Goal: Information Seeking & Learning: Check status

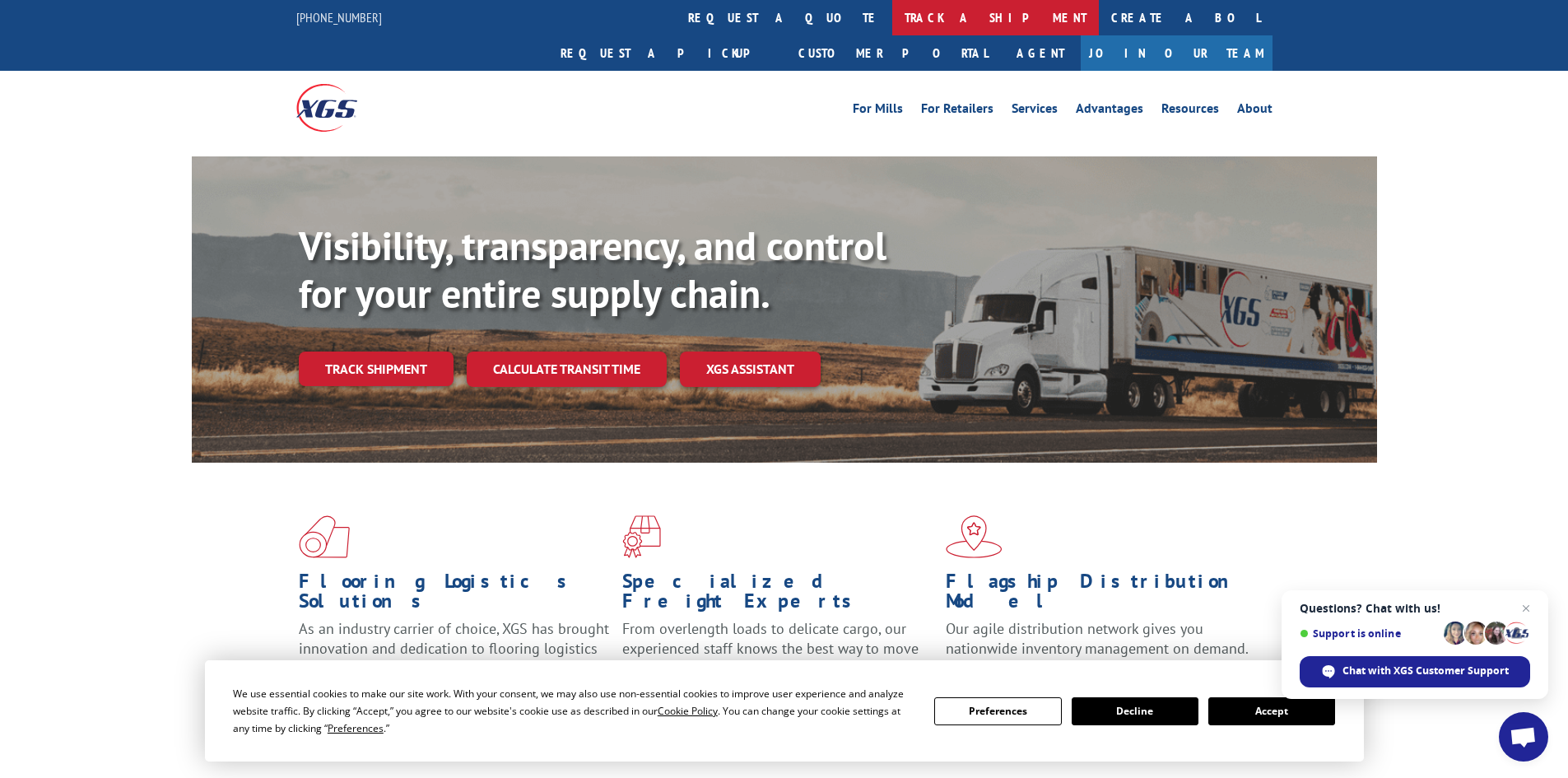
click at [892, 9] on link "track a shipment" at bounding box center [995, 17] width 207 height 35
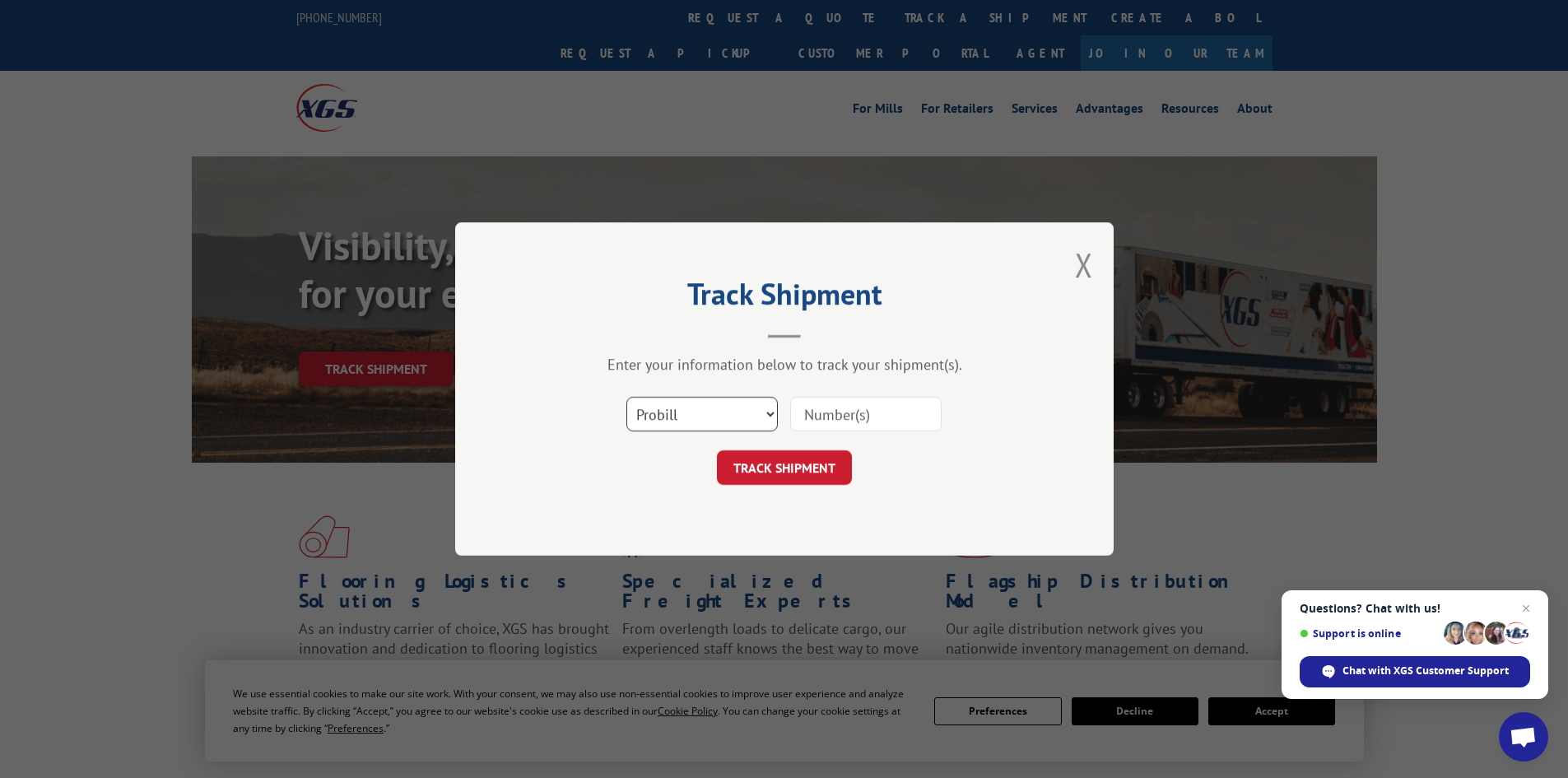
click at [736, 411] on select "Select category... Probill BOL PO" at bounding box center [702, 414] width 151 height 35
select select "po"
click at [626, 397] on select "Select category... Probill BOL PO" at bounding box center [702, 414] width 151 height 35
click at [916, 409] on input at bounding box center [866, 414] width 151 height 35
type input "47539971"
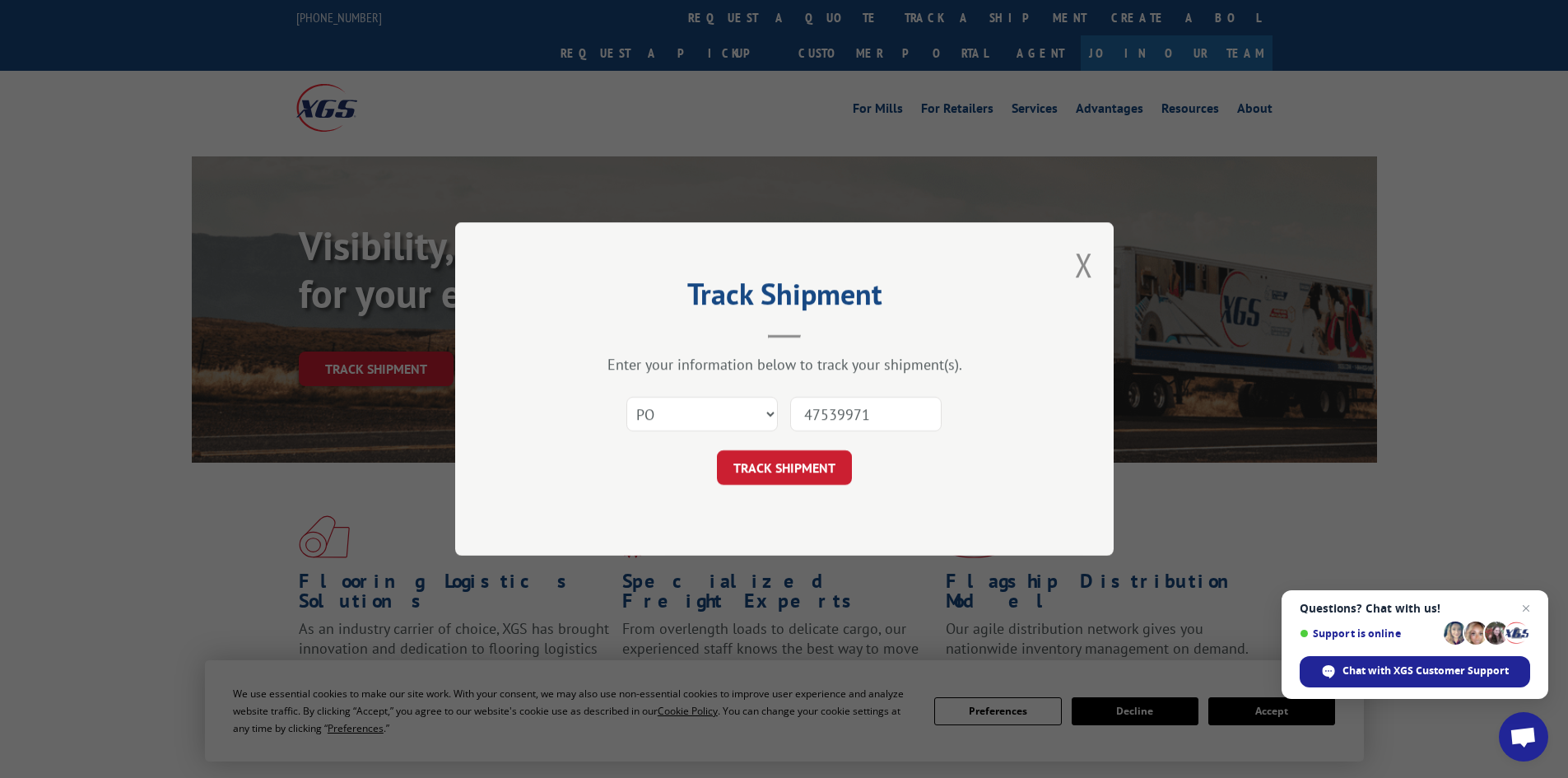
click at [717, 450] on button "TRACK SHIPMENT" at bounding box center [784, 467] width 135 height 35
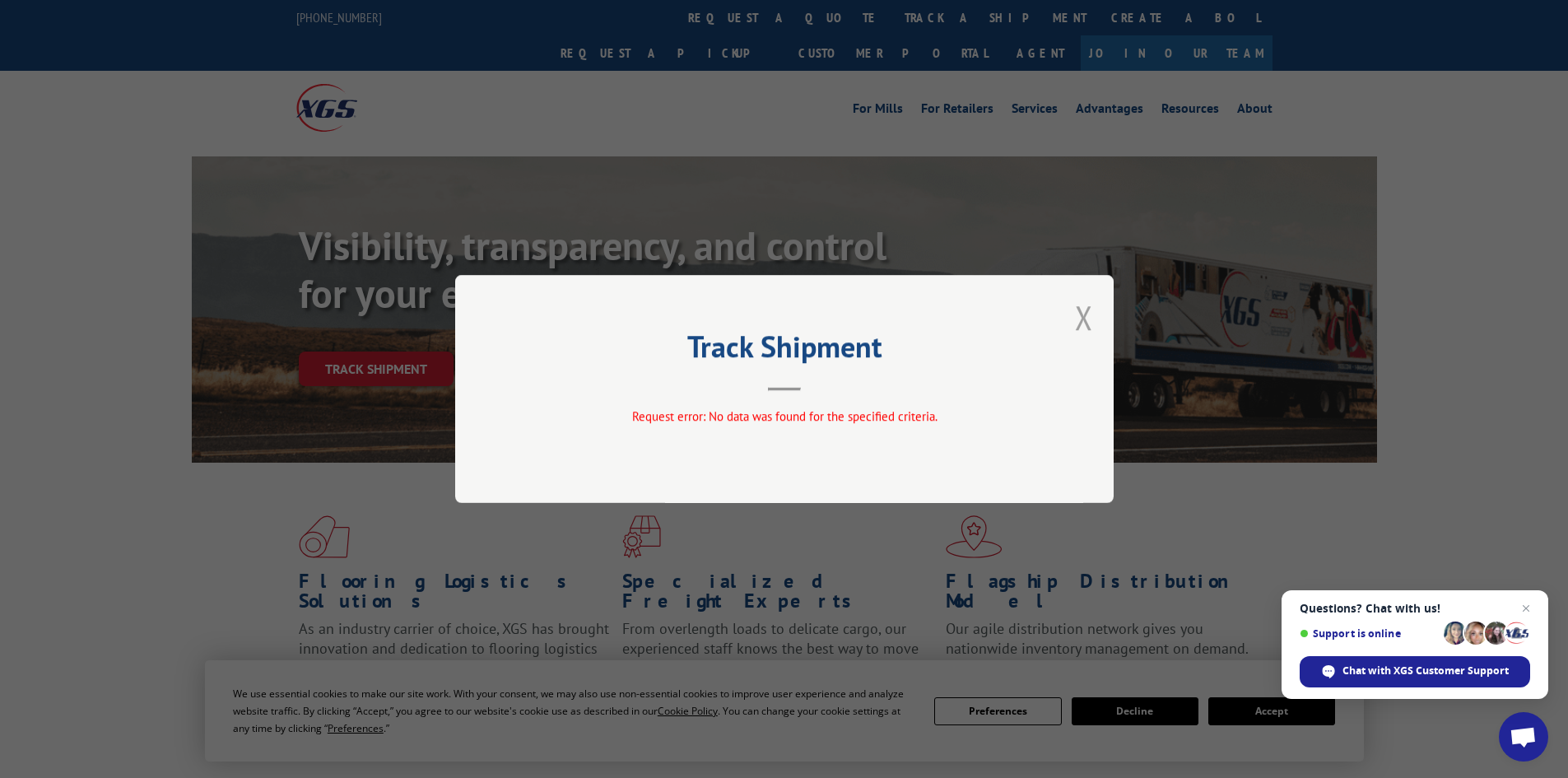
drag, startPoint x: 1084, startPoint y: 306, endPoint x: 1116, endPoint y: 328, distance: 38.8
click at [1085, 306] on button "Close modal" at bounding box center [1083, 317] width 18 height 44
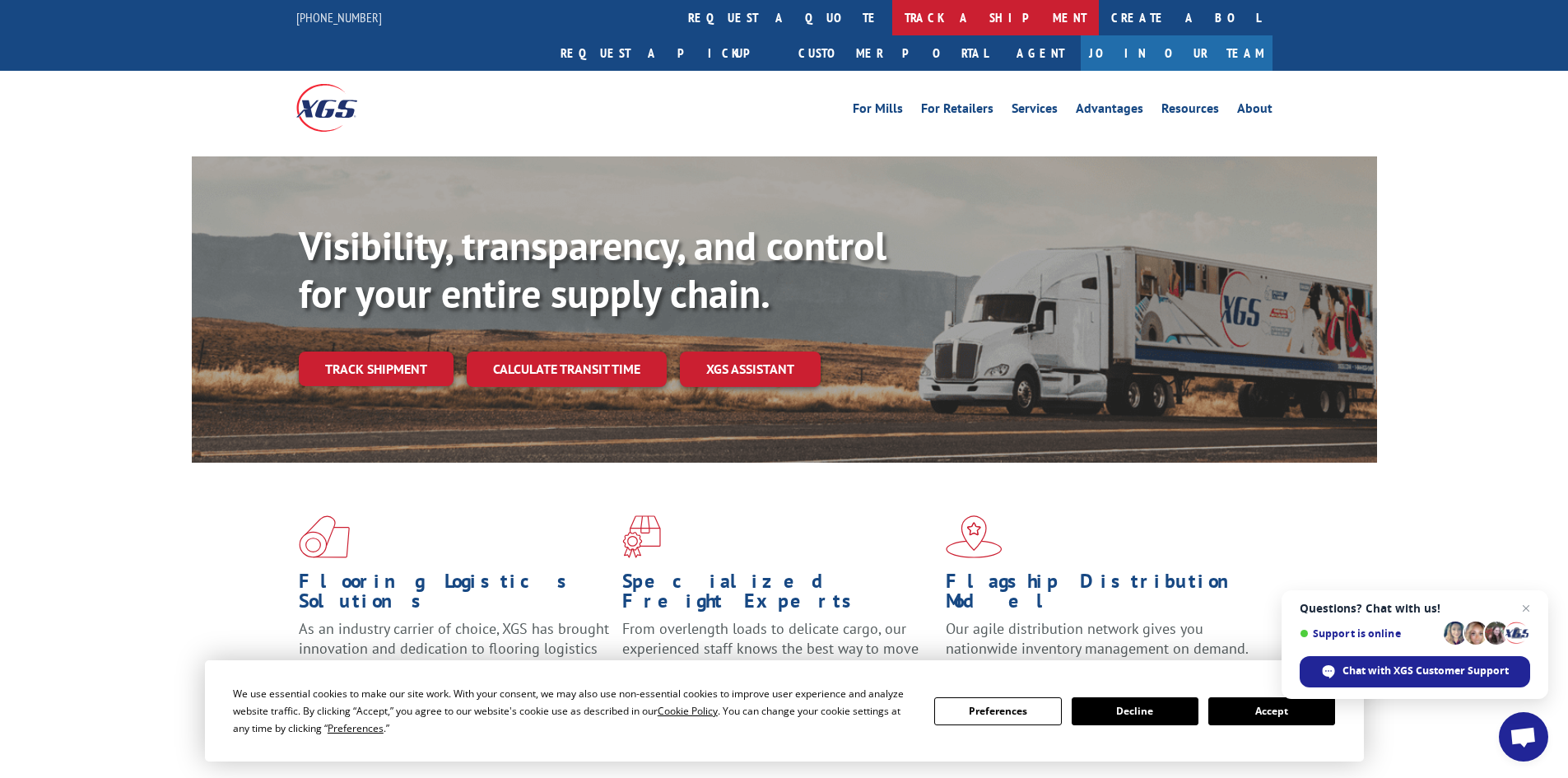
click at [892, 18] on link "track a shipment" at bounding box center [995, 17] width 207 height 35
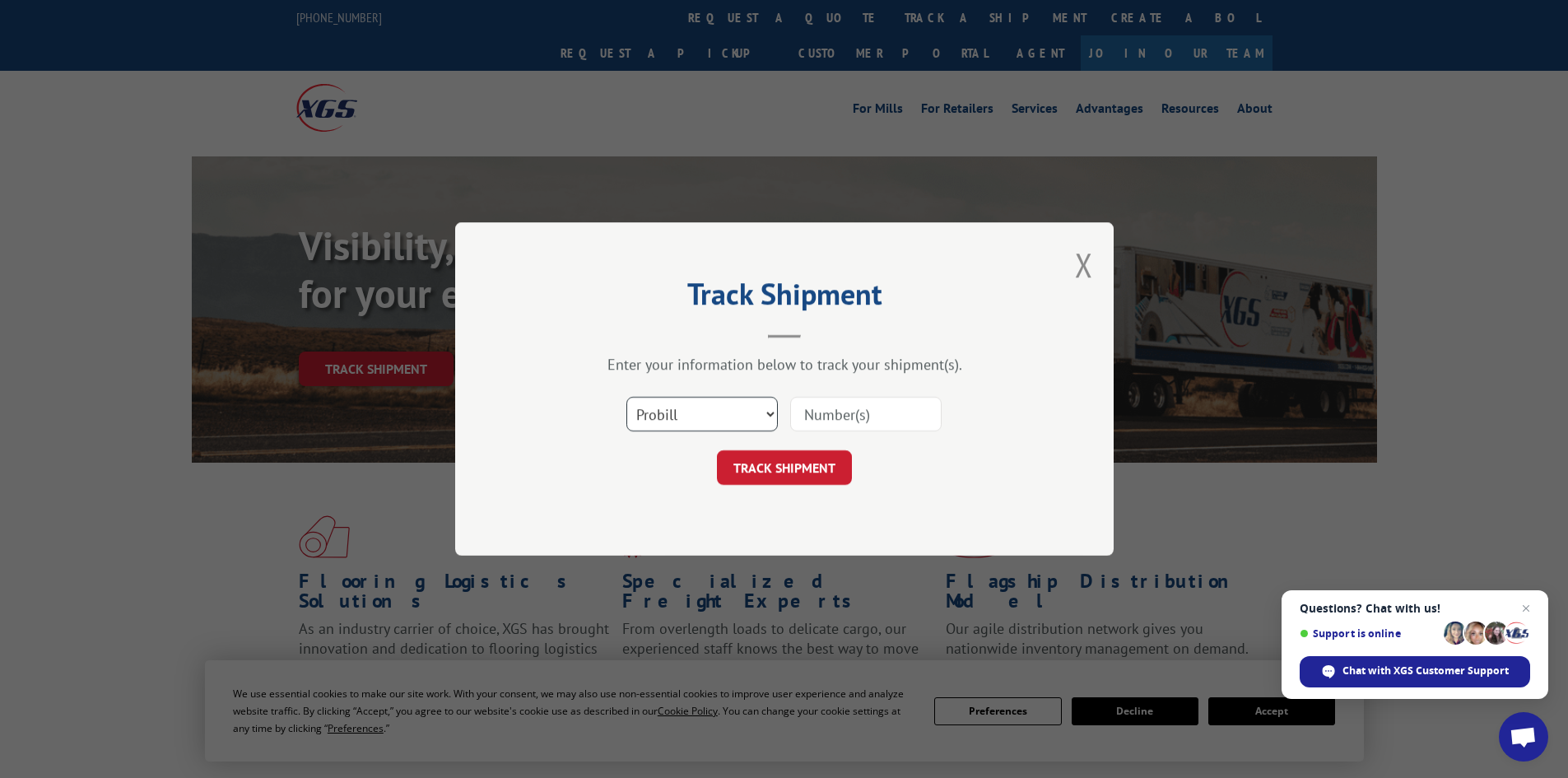
click at [714, 412] on select "Select category... Probill BOL PO" at bounding box center [702, 414] width 151 height 35
select select "po"
click at [626, 397] on select "Select category... Probill BOL PO" at bounding box center [702, 414] width 151 height 35
click at [855, 416] on input at bounding box center [866, 414] width 151 height 35
type input "47540227"
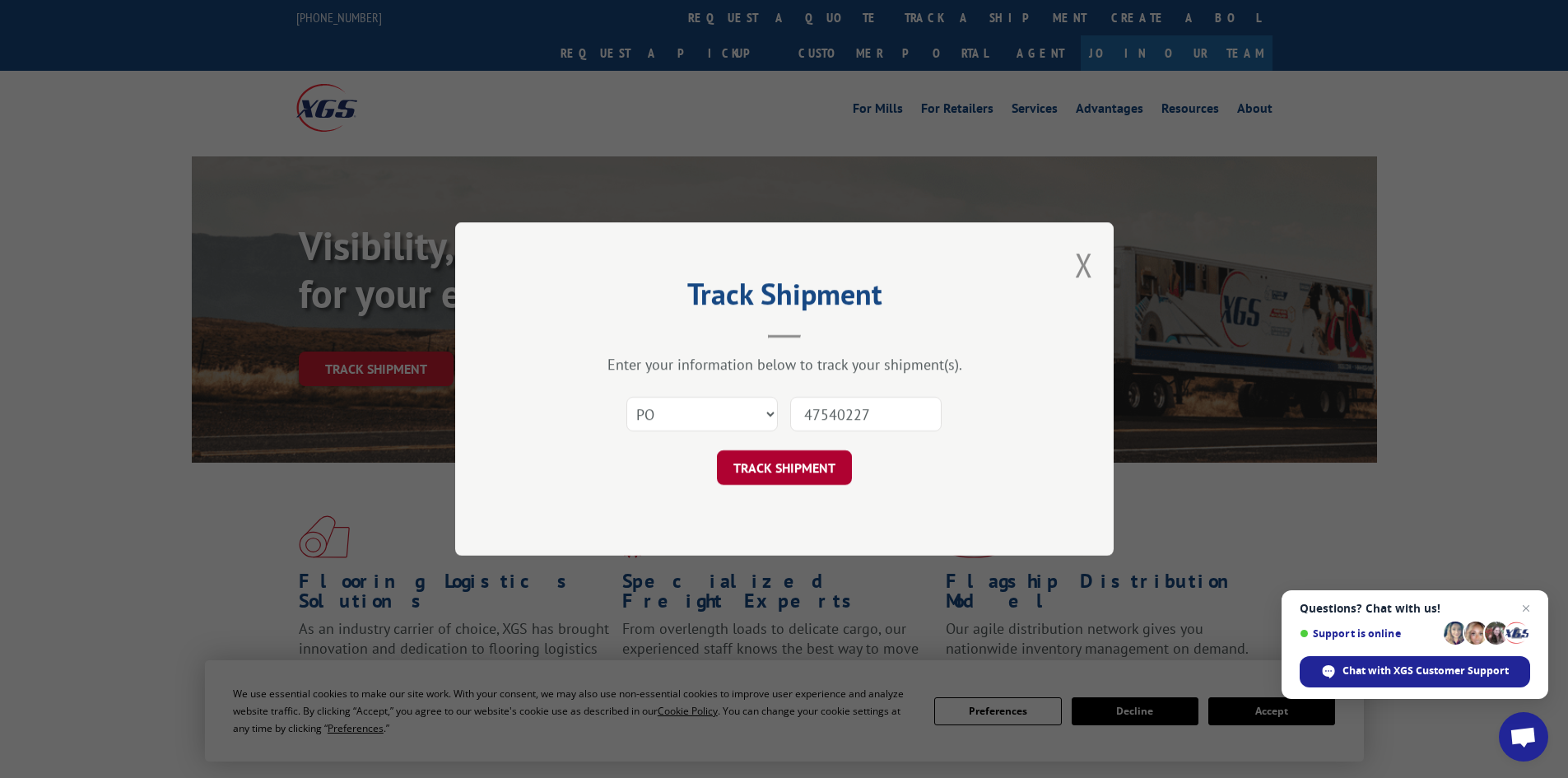
click at [770, 461] on button "TRACK SHIPMENT" at bounding box center [784, 467] width 135 height 35
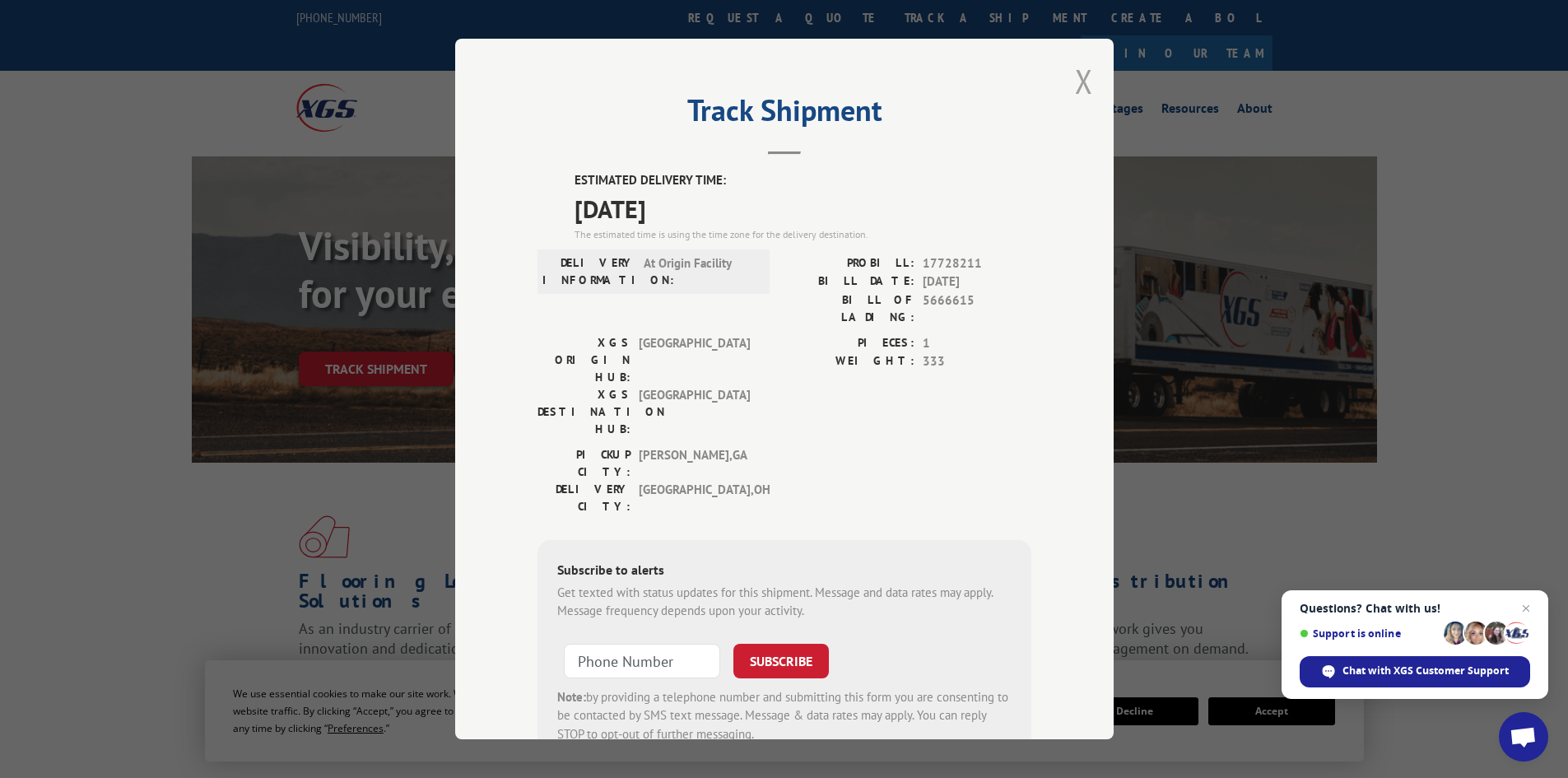
click at [1081, 69] on button "Close modal" at bounding box center [1083, 81] width 18 height 44
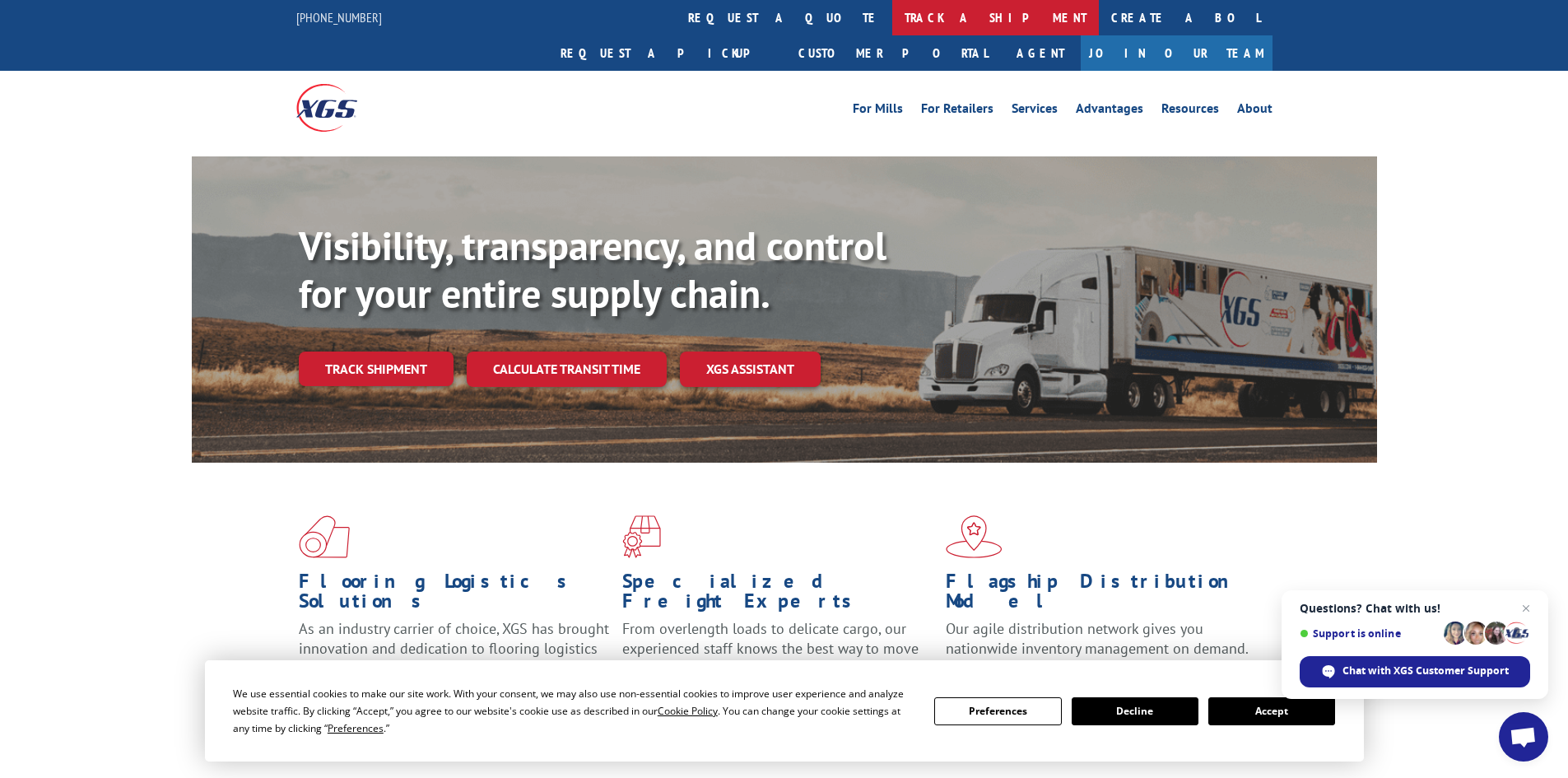
click at [892, 17] on link "track a shipment" at bounding box center [995, 17] width 207 height 35
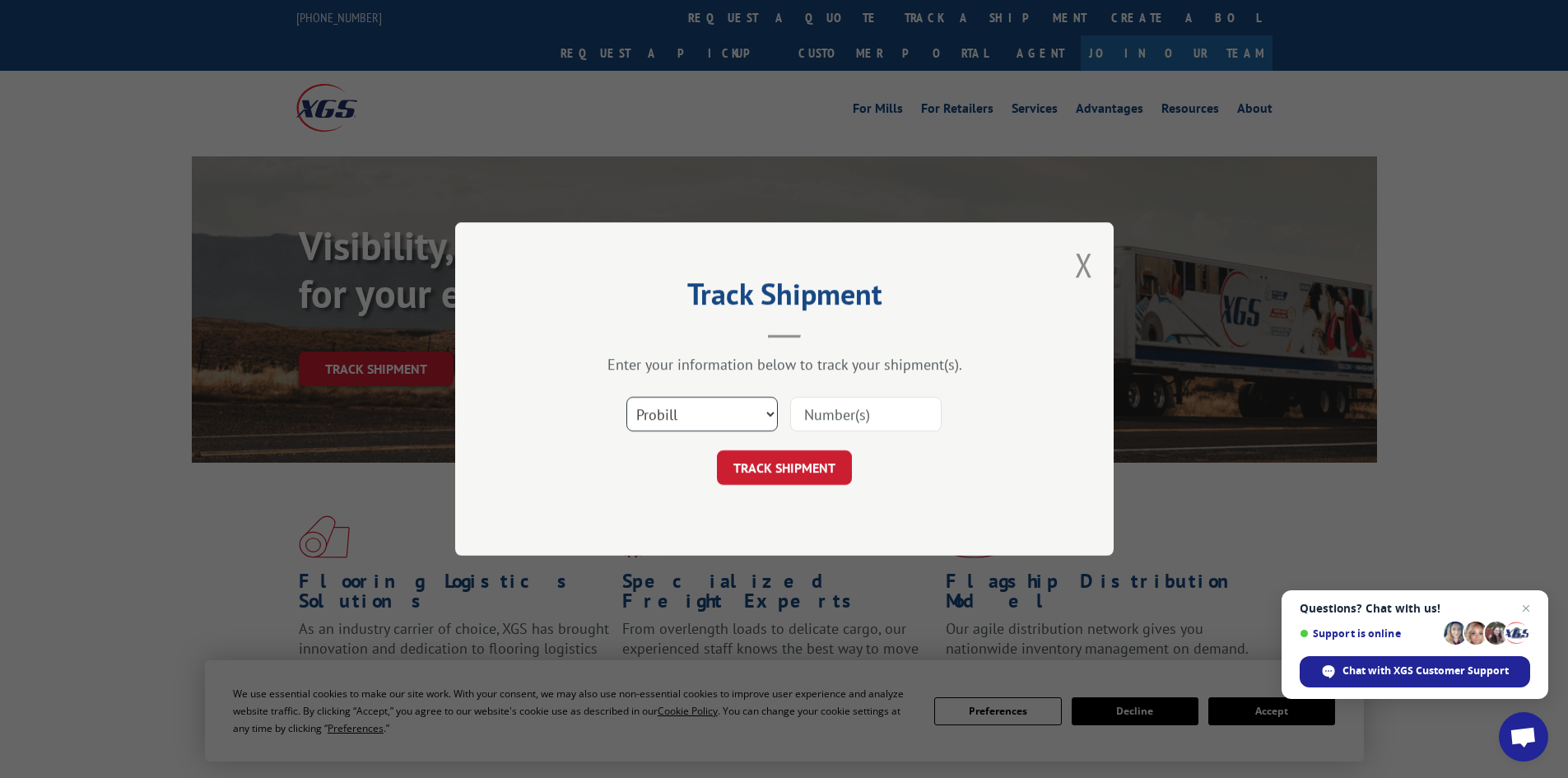
click at [726, 412] on select "Select category... Probill BOL PO" at bounding box center [702, 414] width 151 height 35
select select "po"
click at [626, 397] on select "Select category... Probill BOL PO" at bounding box center [702, 414] width 151 height 35
click at [843, 419] on input at bounding box center [866, 414] width 151 height 35
type input "47540229"
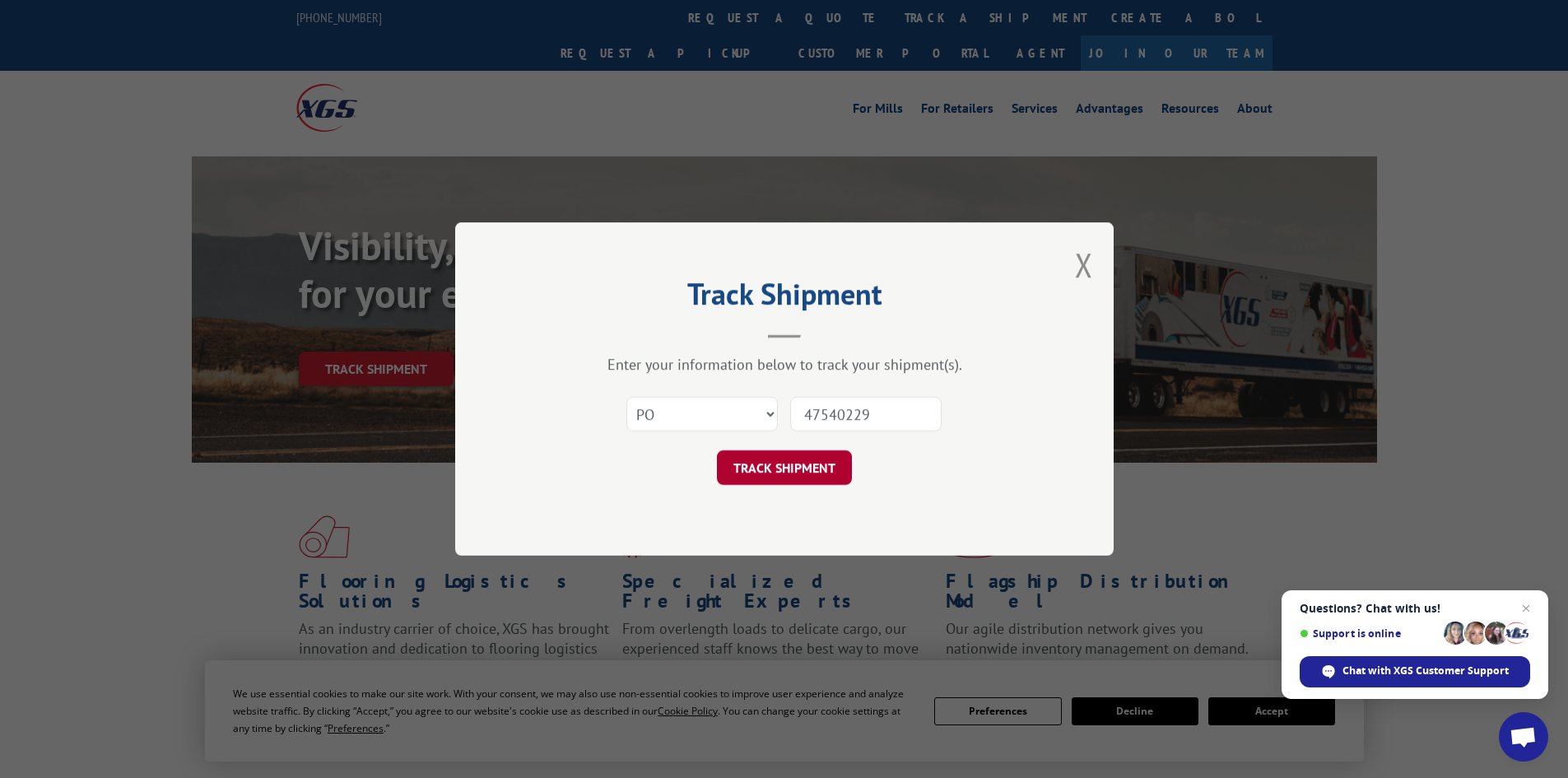
click at [798, 466] on button "TRACK SHIPMENT" at bounding box center [784, 467] width 135 height 35
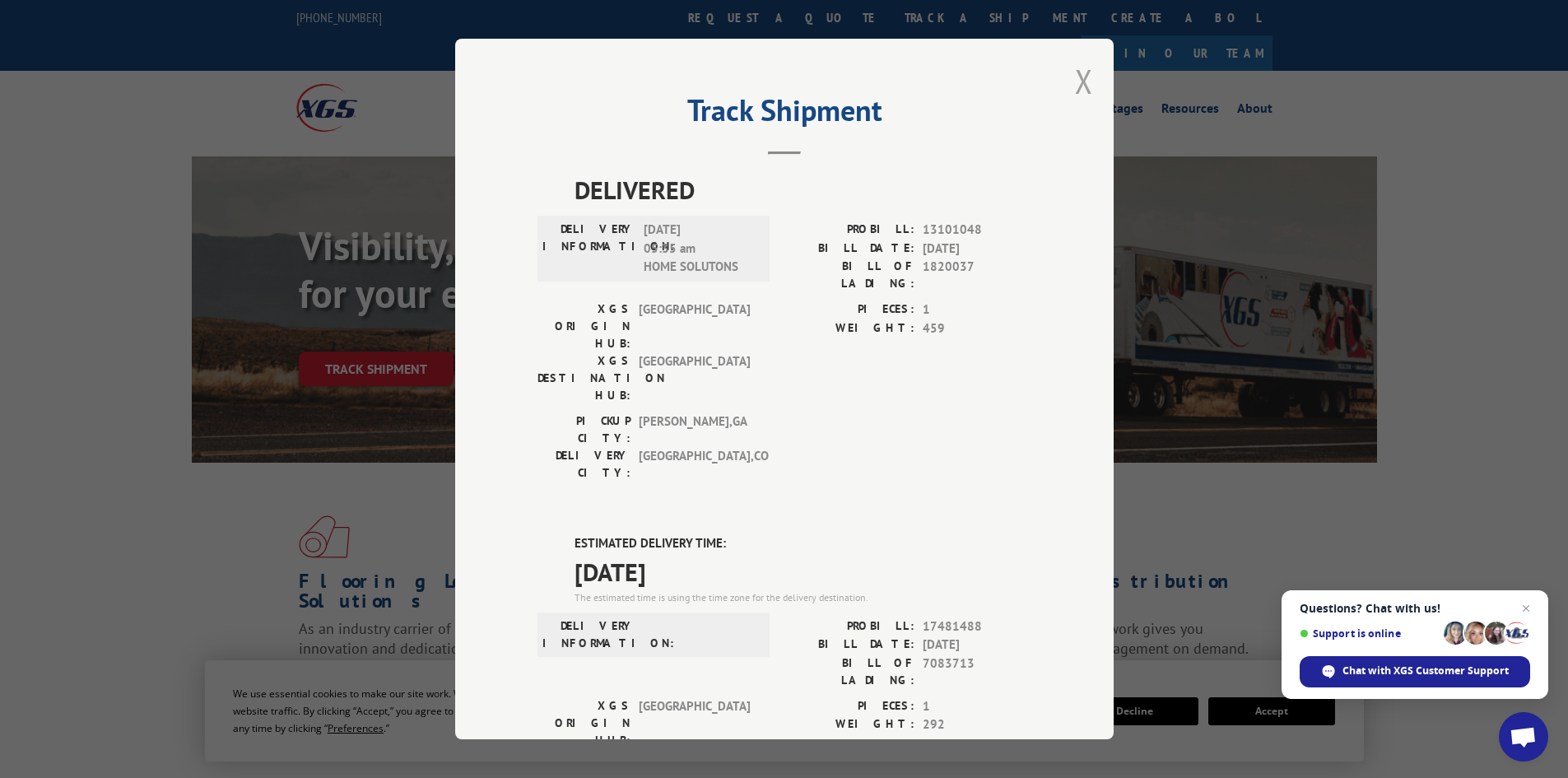
click at [1074, 81] on button "Close modal" at bounding box center [1083, 81] width 18 height 44
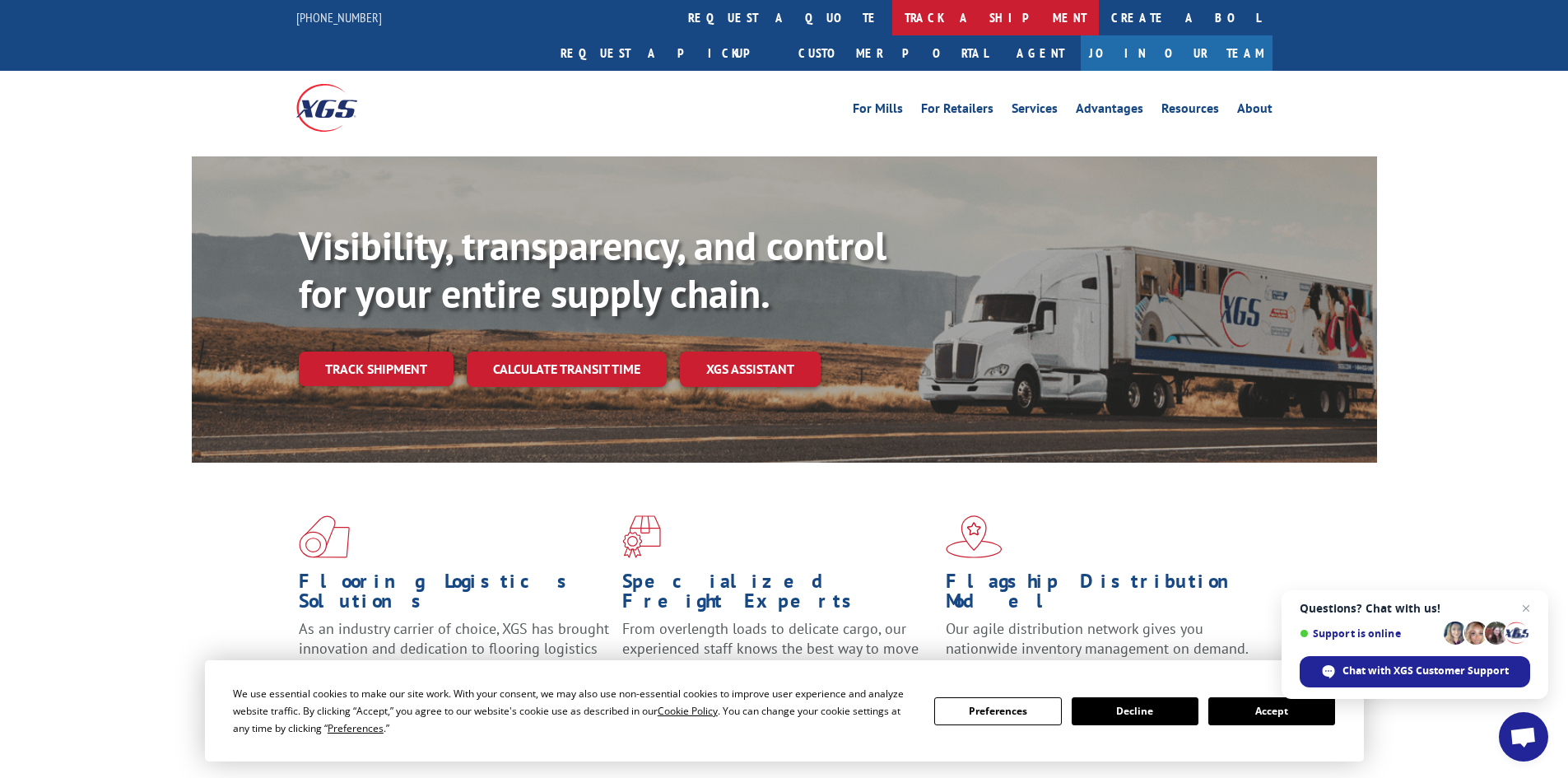
click at [892, 16] on link "track a shipment" at bounding box center [995, 17] width 207 height 35
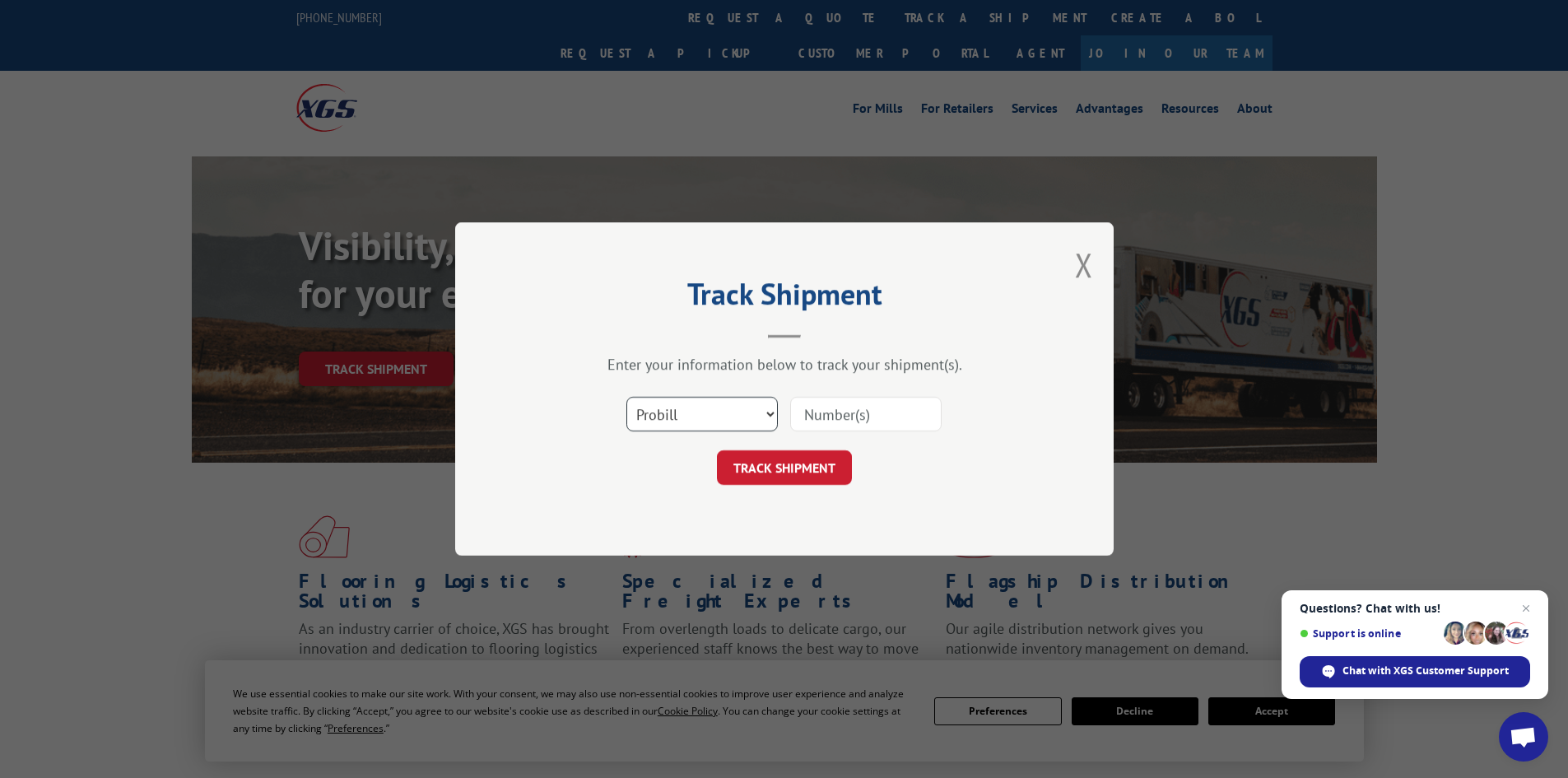
click at [748, 409] on select "Select category... Probill BOL PO" at bounding box center [702, 414] width 151 height 35
select select "po"
click at [626, 397] on select "Select category... Probill BOL PO" at bounding box center [702, 414] width 151 height 35
click at [848, 423] on input at bounding box center [866, 414] width 151 height 35
type input "47540221"
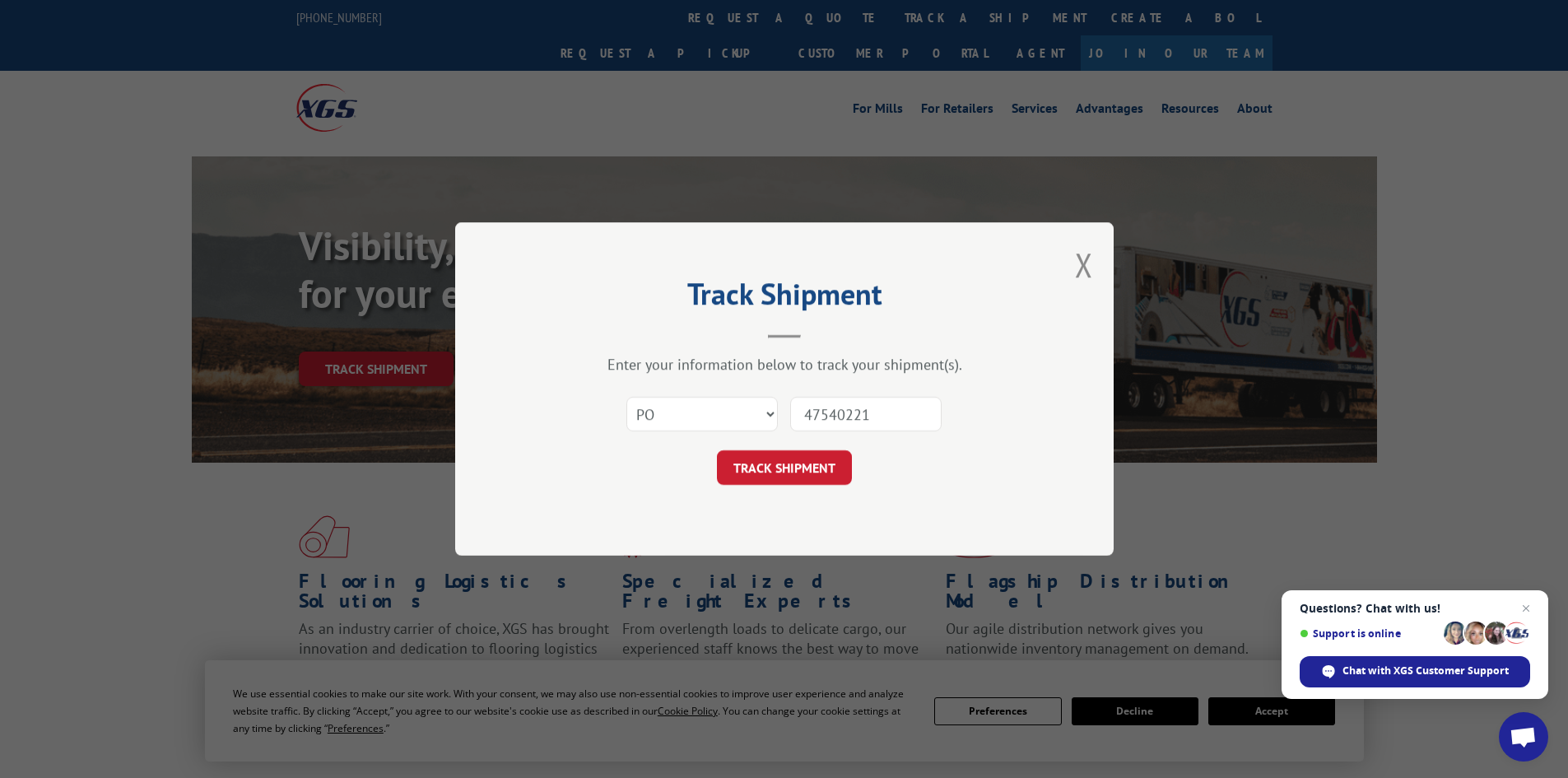
click at [801, 464] on button "TRACK SHIPMENT" at bounding box center [784, 467] width 135 height 35
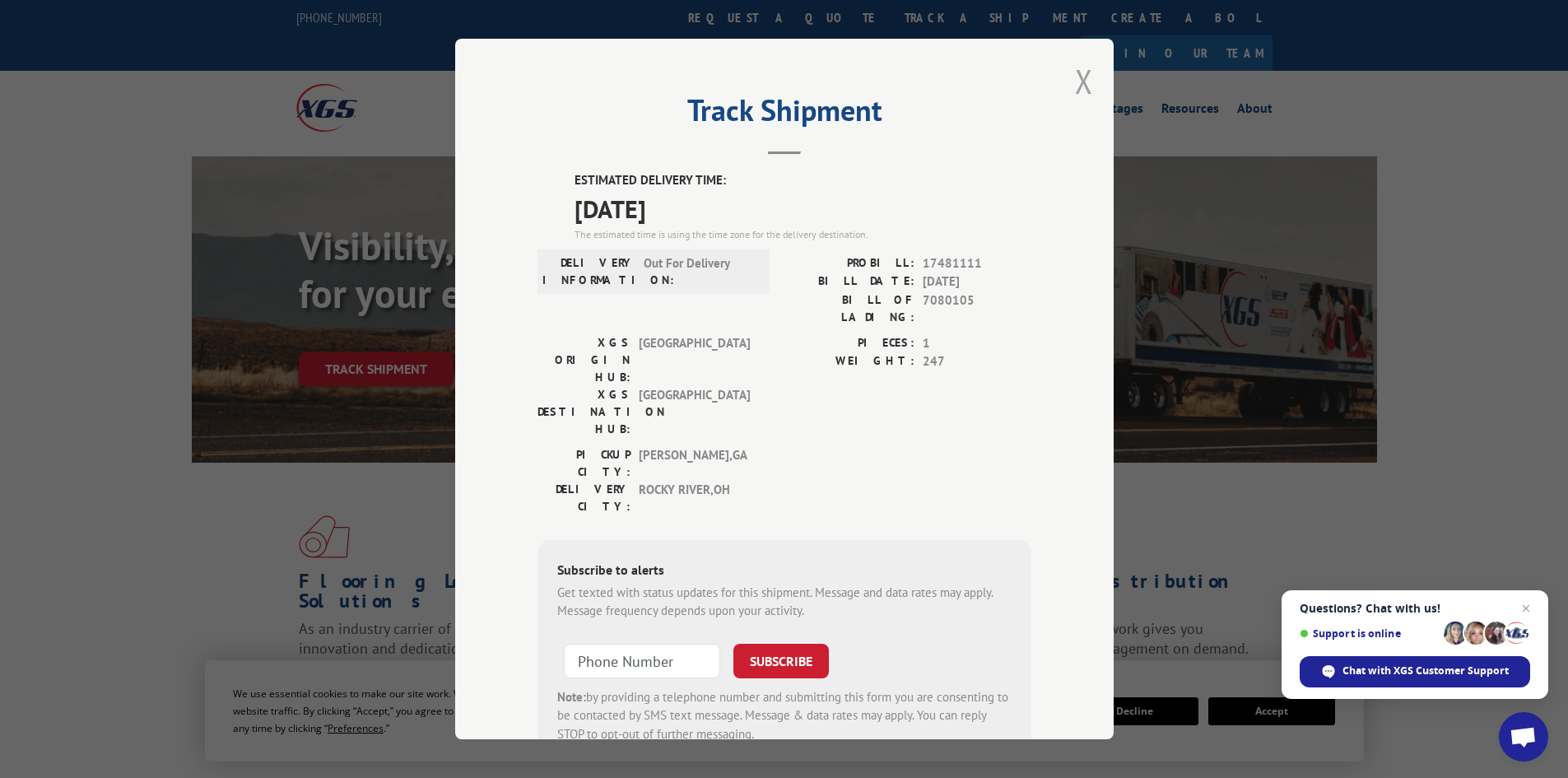
click at [1074, 82] on button "Close modal" at bounding box center [1083, 81] width 18 height 44
